Goal: Task Accomplishment & Management: Manage account settings

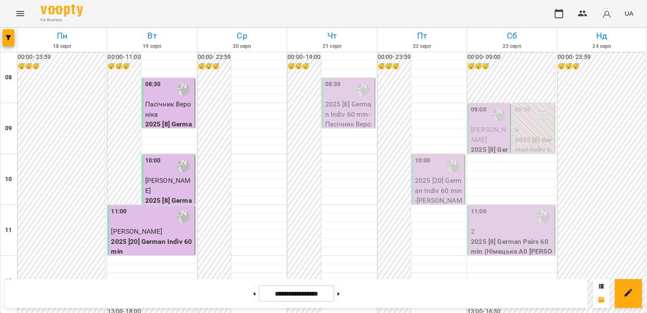
click at [348, 93] on div "08:30 [PERSON_NAME] (н)" at bounding box center [349, 89] width 48 height 19
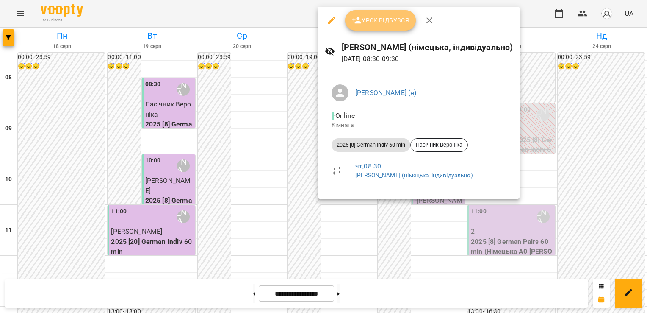
click at [378, 14] on button "Урок відбувся" at bounding box center [380, 20] width 71 height 20
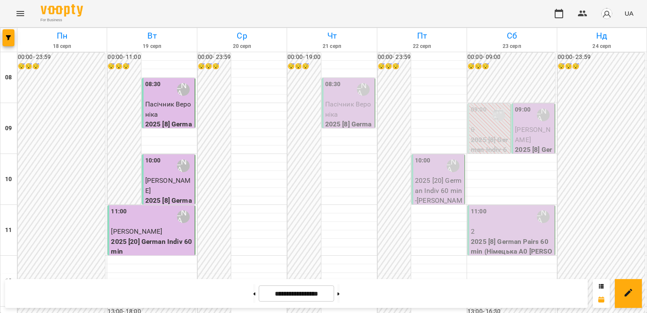
click at [341, 116] on p "Пасічник Вероніка" at bounding box center [349, 109] width 48 height 20
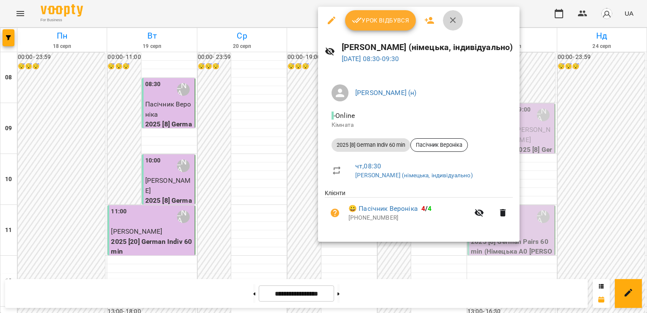
click at [448, 23] on icon "button" at bounding box center [453, 20] width 10 height 10
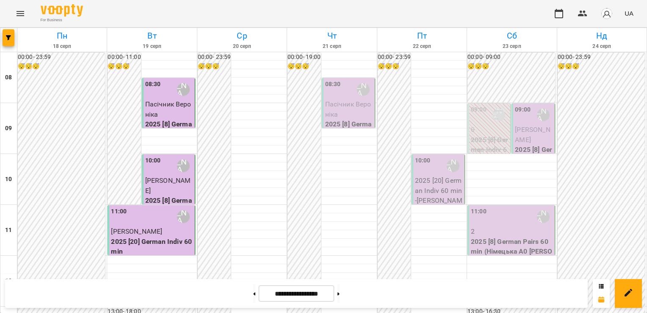
click at [342, 102] on span "Пасічник Вероніка" at bounding box center [348, 109] width 46 height 18
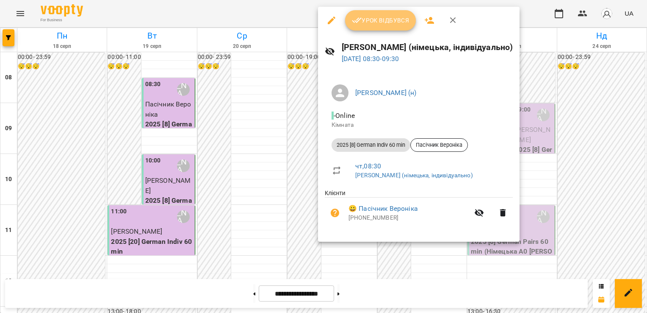
click at [385, 25] on span "Урок відбувся" at bounding box center [381, 20] width 58 height 10
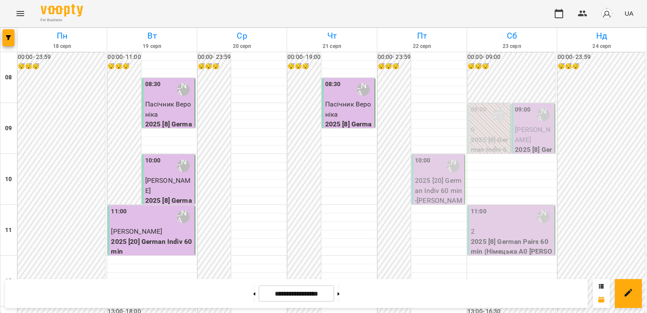
click at [175, 118] on p "Пасічник Вероніка" at bounding box center [169, 109] width 48 height 20
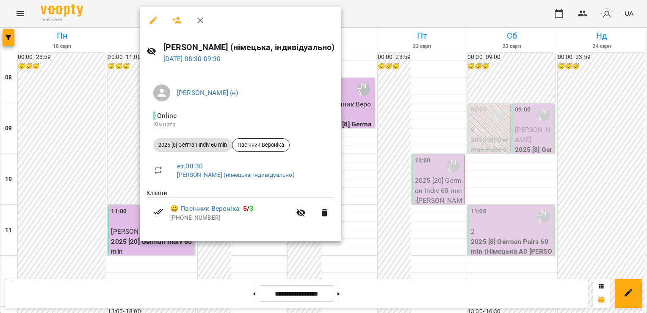
click at [87, 119] on div at bounding box center [323, 156] width 647 height 313
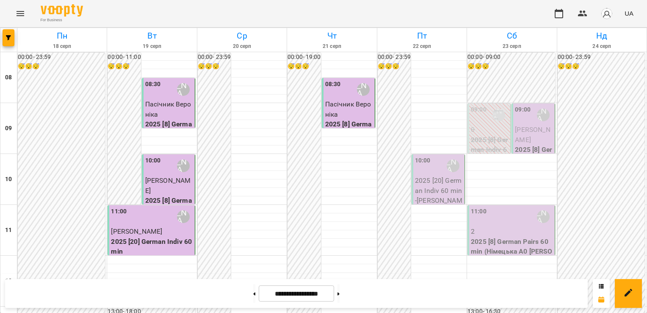
scroll to position [59, 0]
click at [161, 156] on div "10:00 [PERSON_NAME] (н)" at bounding box center [169, 165] width 48 height 19
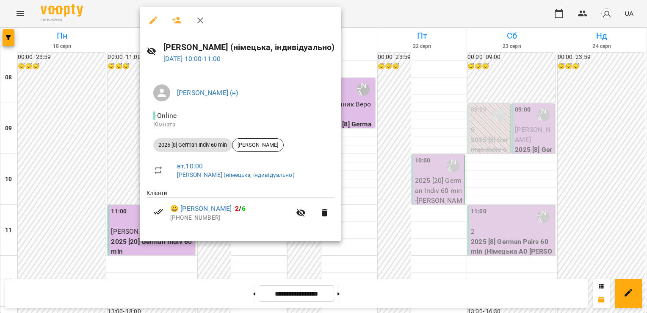
click at [82, 106] on div at bounding box center [323, 156] width 647 height 313
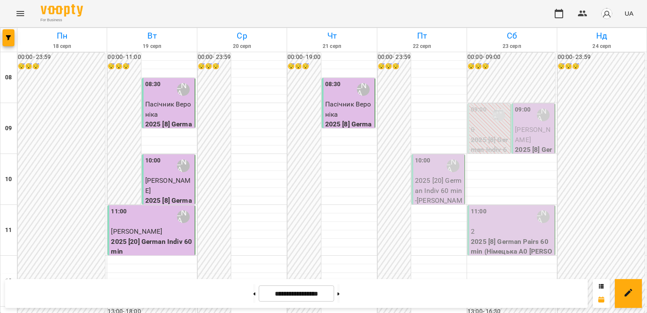
click at [130, 207] on div "11:00 [PERSON_NAME] (н)" at bounding box center [152, 216] width 82 height 19
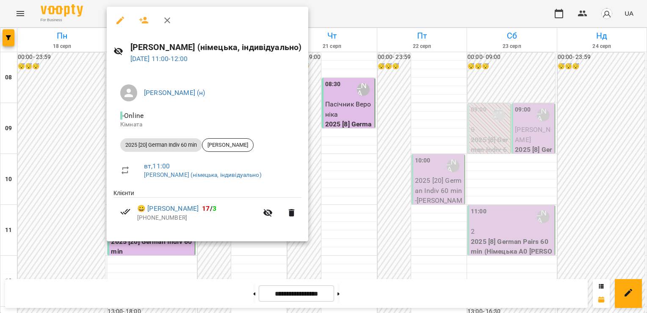
click at [60, 130] on div at bounding box center [323, 156] width 647 height 313
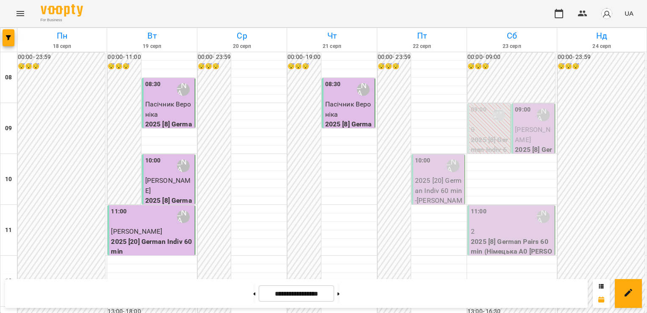
scroll to position [531, 0]
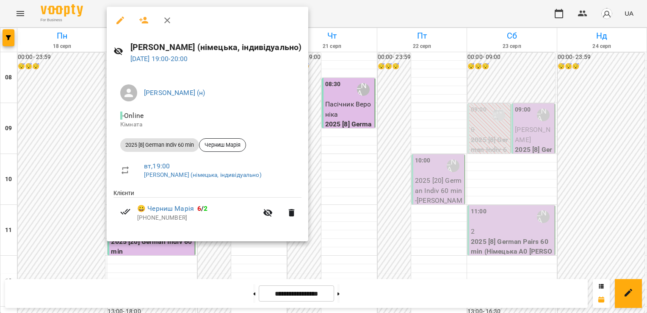
click at [64, 102] on div at bounding box center [323, 156] width 647 height 313
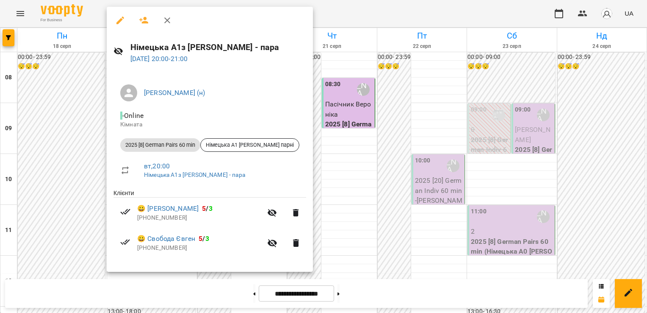
click at [85, 154] on div at bounding box center [323, 156] width 647 height 313
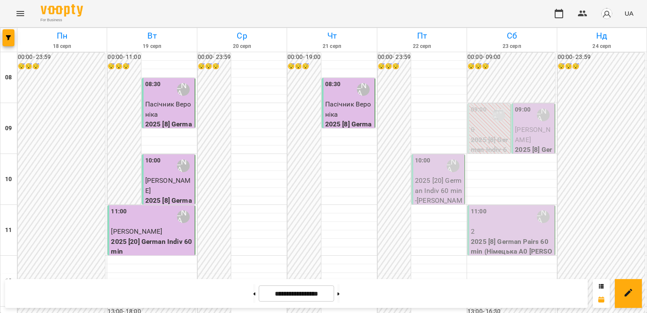
scroll to position [374, 0]
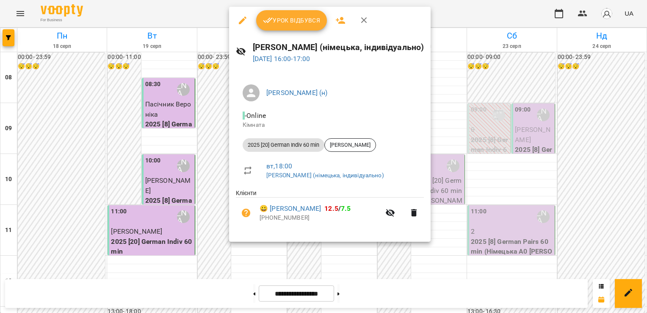
click at [217, 80] on div at bounding box center [323, 156] width 647 height 313
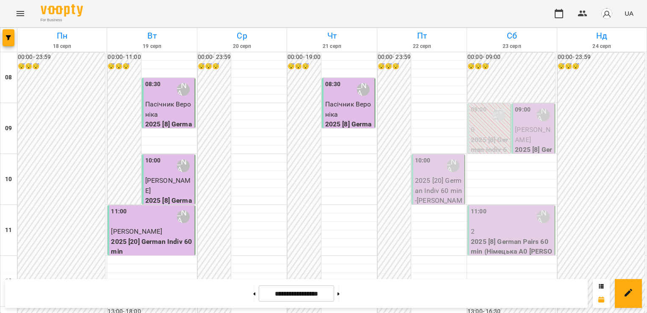
scroll to position [351, 0]
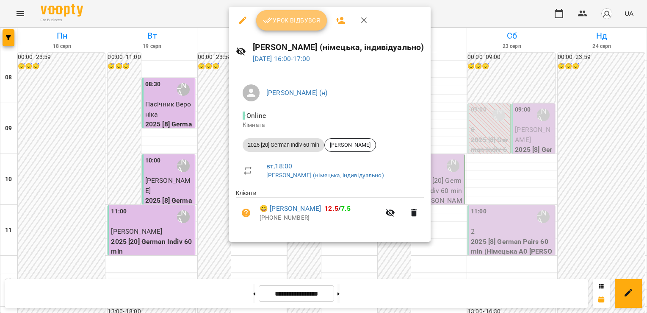
click at [291, 25] on span "Урок відбувся" at bounding box center [292, 20] width 58 height 10
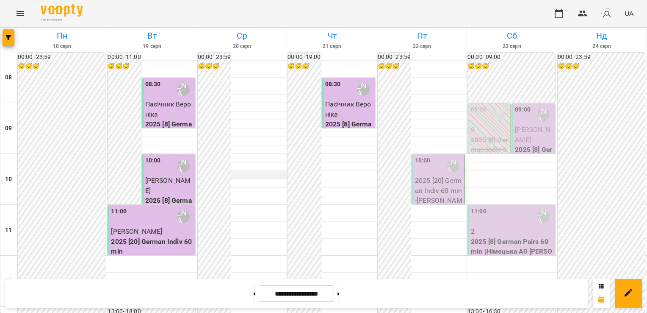
scroll to position [317, 0]
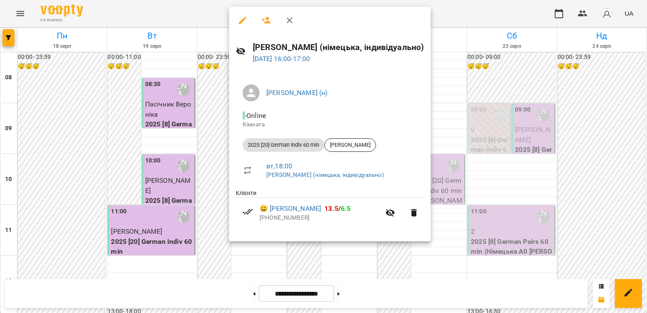
click at [198, 137] on div at bounding box center [323, 156] width 647 height 313
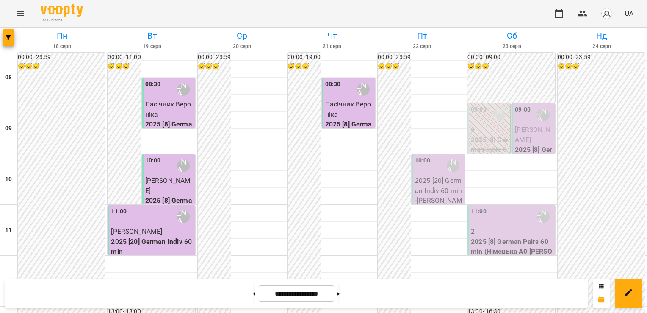
scroll to position [0, 0]
click at [337, 114] on p "Пасічник Вероніка" at bounding box center [349, 109] width 48 height 20
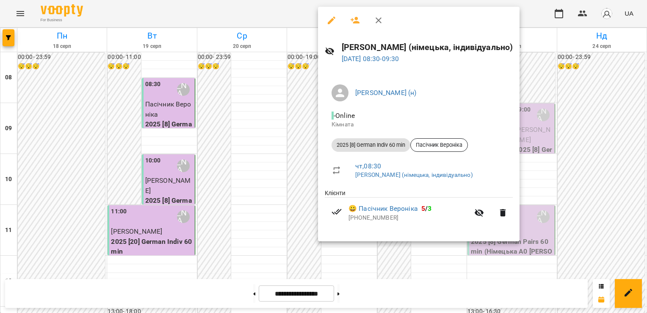
click at [299, 104] on div at bounding box center [323, 156] width 647 height 313
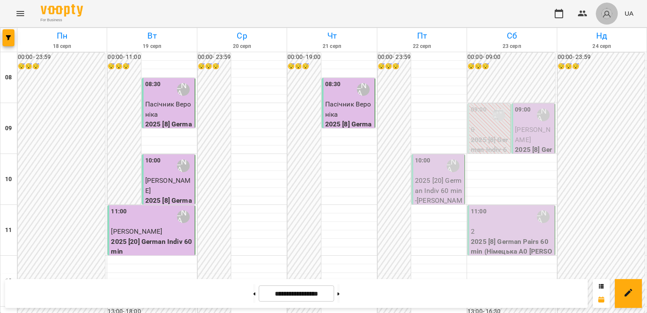
click at [603, 11] on img "button" at bounding box center [607, 14] width 12 height 12
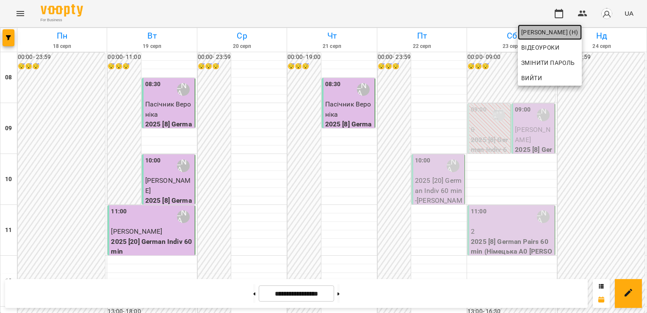
click at [567, 30] on span "[PERSON_NAME] (н)" at bounding box center [549, 32] width 57 height 10
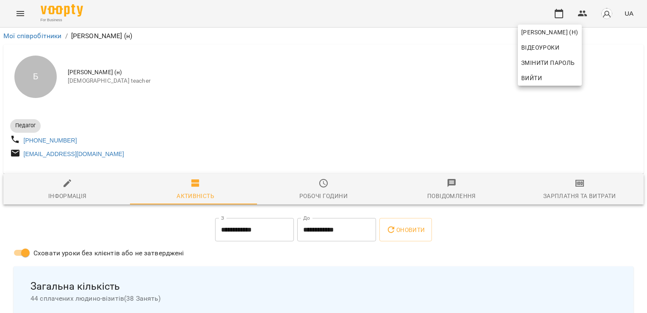
click at [576, 191] on div at bounding box center [323, 156] width 647 height 313
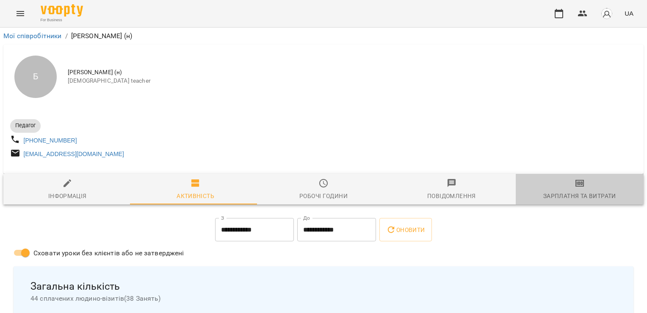
click at [576, 188] on icon "button" at bounding box center [580, 183] width 10 height 10
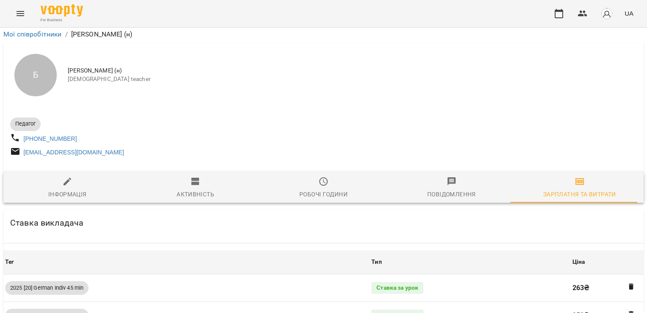
scroll to position [783, 0]
drag, startPoint x: 345, startPoint y: 100, endPoint x: 342, endPoint y: 86, distance: 13.8
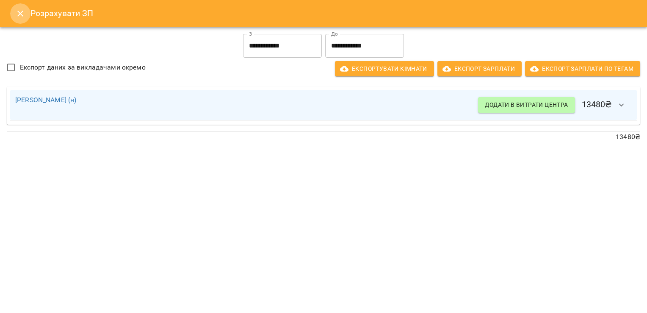
click at [14, 19] on button "Close" at bounding box center [20, 13] width 20 height 20
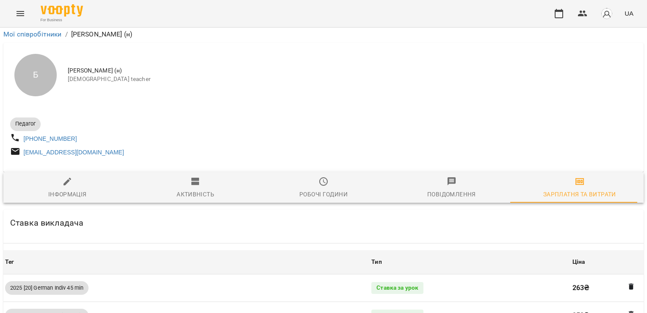
scroll to position [0, 0]
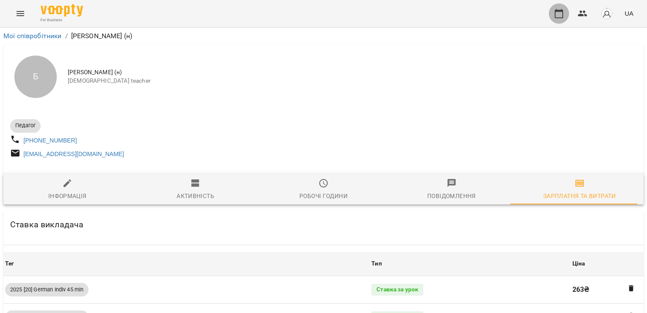
click at [554, 12] on icon "button" at bounding box center [559, 13] width 10 height 10
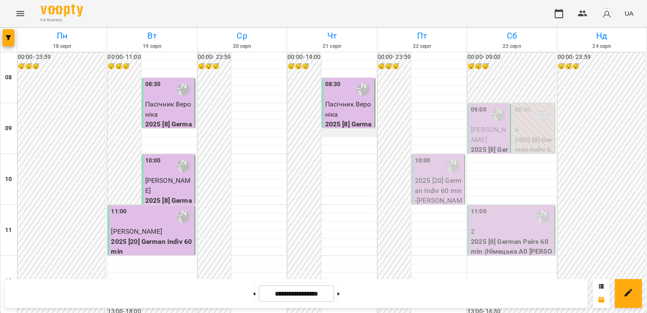
scroll to position [408, 0]
